Goal: Use online tool/utility: Use online tool/utility

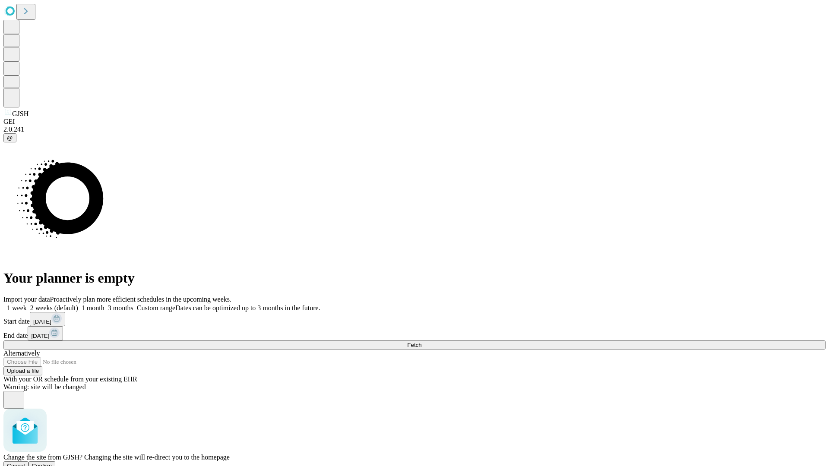
click at [52, 463] on span "Confirm" at bounding box center [42, 466] width 20 height 6
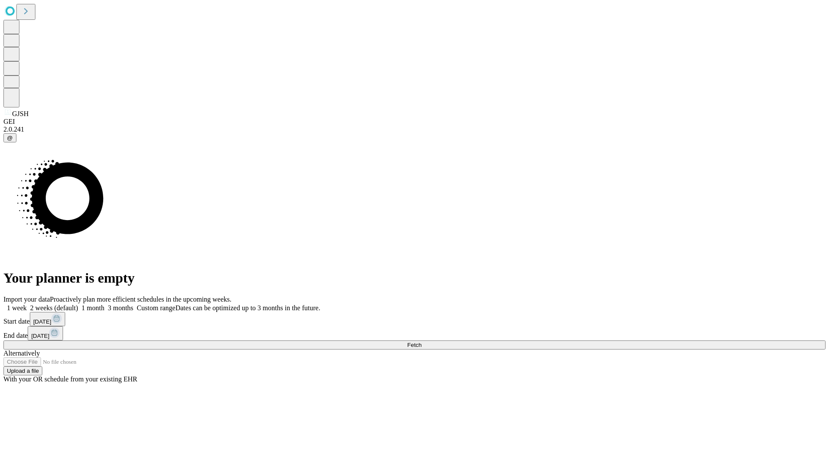
click at [27, 304] on label "1 week" at bounding box center [14, 307] width 23 height 7
click at [421, 342] on span "Fetch" at bounding box center [414, 345] width 14 height 6
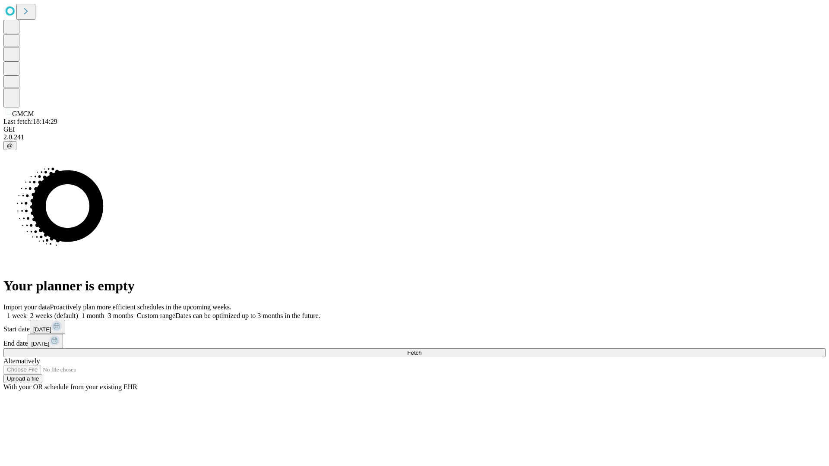
click at [27, 312] on label "1 week" at bounding box center [14, 315] width 23 height 7
click at [421, 350] on span "Fetch" at bounding box center [414, 353] width 14 height 6
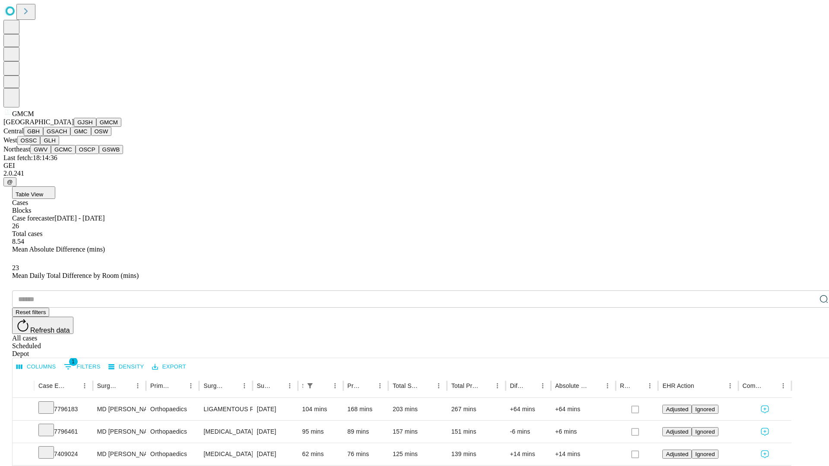
click at [43, 136] on button "GBH" at bounding box center [33, 131] width 19 height 9
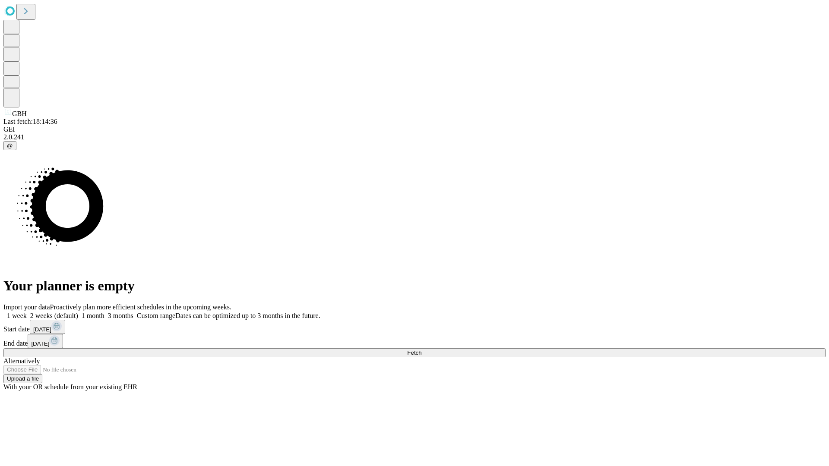
click at [27, 312] on label "1 week" at bounding box center [14, 315] width 23 height 7
click at [421, 350] on span "Fetch" at bounding box center [414, 353] width 14 height 6
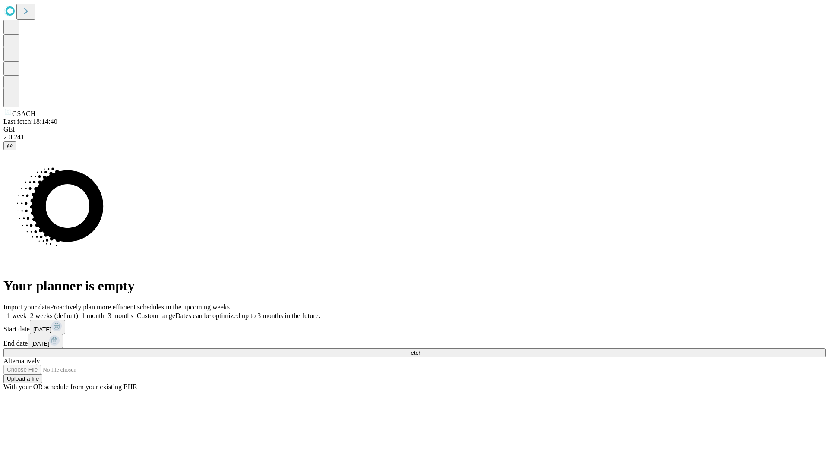
click at [421, 350] on span "Fetch" at bounding box center [414, 353] width 14 height 6
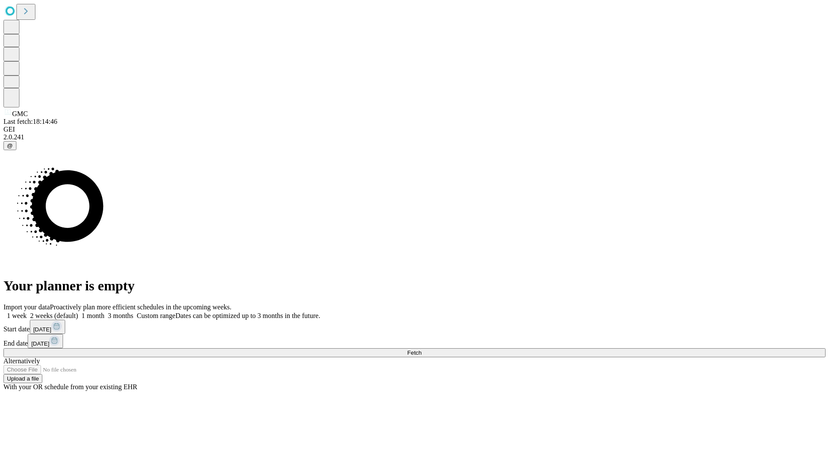
click at [27, 312] on label "1 week" at bounding box center [14, 315] width 23 height 7
click at [421, 350] on span "Fetch" at bounding box center [414, 353] width 14 height 6
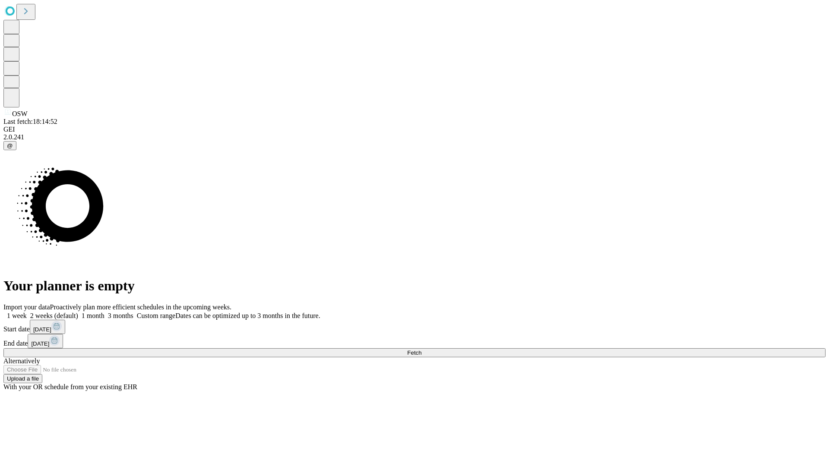
click at [27, 312] on label "1 week" at bounding box center [14, 315] width 23 height 7
click at [421, 350] on span "Fetch" at bounding box center [414, 353] width 14 height 6
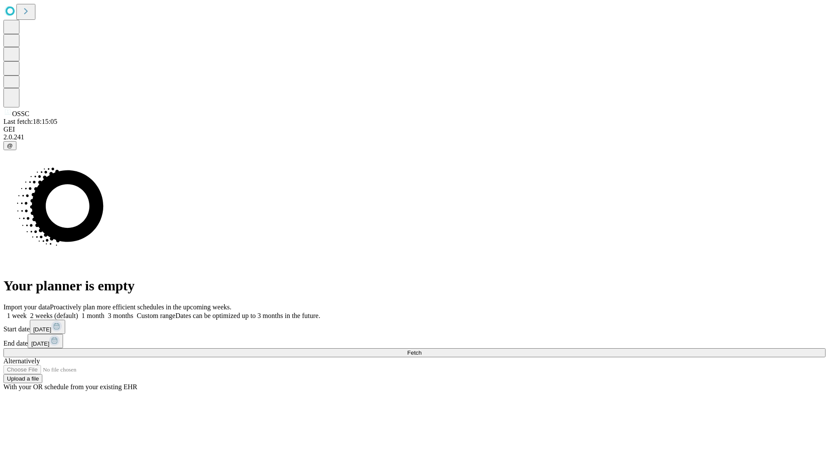
click at [27, 312] on label "1 week" at bounding box center [14, 315] width 23 height 7
click at [421, 350] on span "Fetch" at bounding box center [414, 353] width 14 height 6
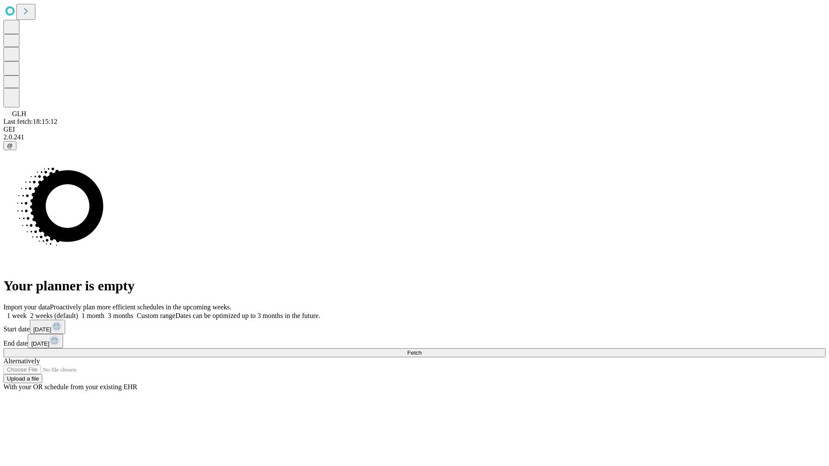
click at [27, 312] on label "1 week" at bounding box center [14, 315] width 23 height 7
click at [421, 350] on span "Fetch" at bounding box center [414, 353] width 14 height 6
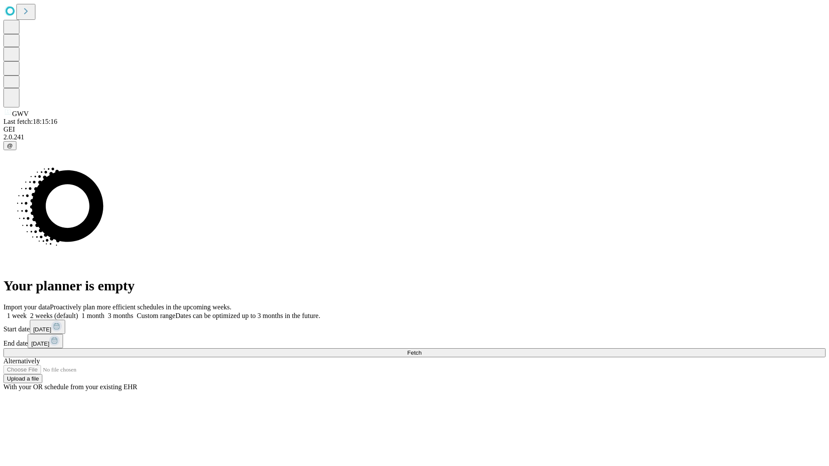
click at [27, 312] on label "1 week" at bounding box center [14, 315] width 23 height 7
click at [421, 350] on span "Fetch" at bounding box center [414, 353] width 14 height 6
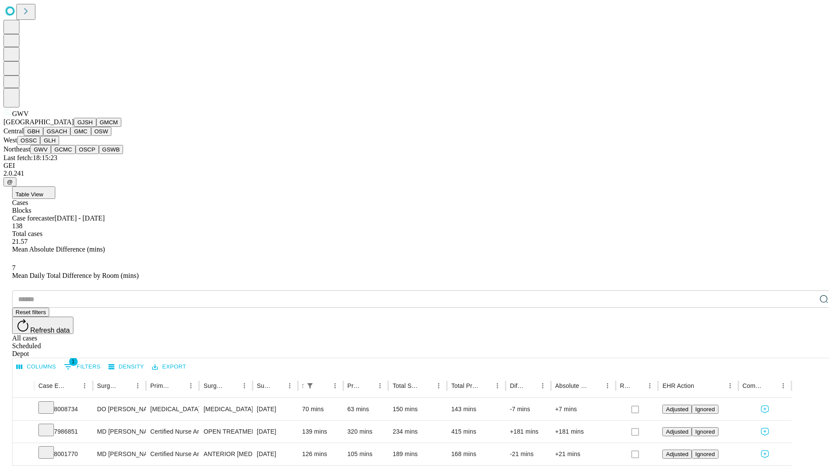
click at [67, 154] on button "GCMC" at bounding box center [63, 149] width 25 height 9
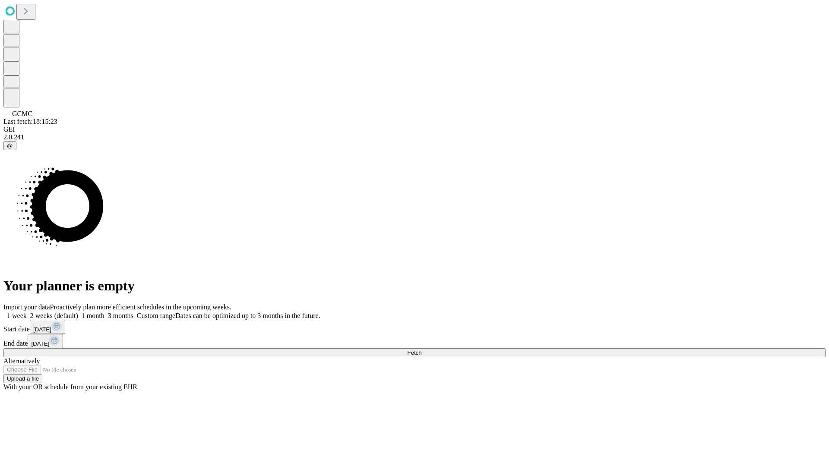
click at [27, 312] on label "1 week" at bounding box center [14, 315] width 23 height 7
click at [421, 350] on span "Fetch" at bounding box center [414, 353] width 14 height 6
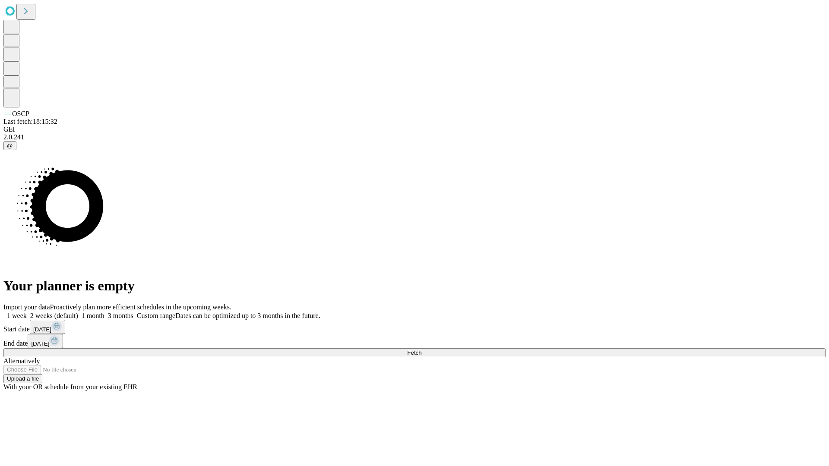
click at [421, 350] on span "Fetch" at bounding box center [414, 353] width 14 height 6
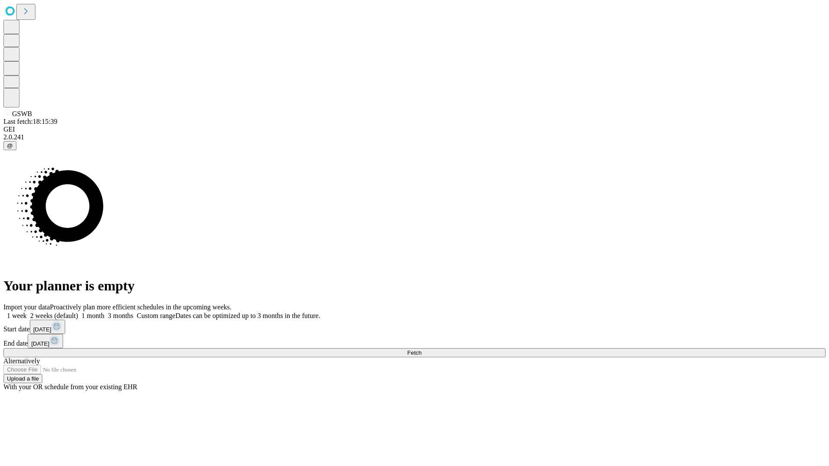
click at [27, 312] on label "1 week" at bounding box center [14, 315] width 23 height 7
click at [421, 350] on span "Fetch" at bounding box center [414, 353] width 14 height 6
